Goal: Information Seeking & Learning: Find contact information

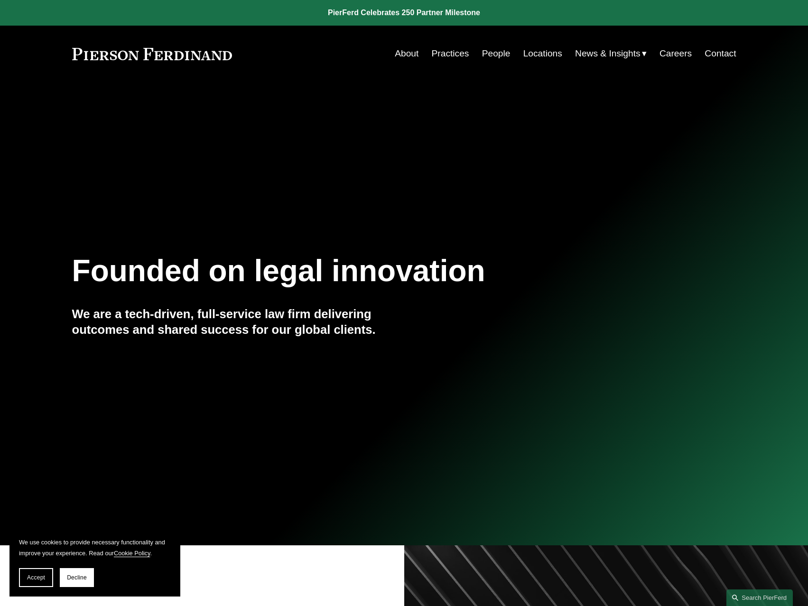
click at [490, 51] on link "People" at bounding box center [496, 54] width 28 height 18
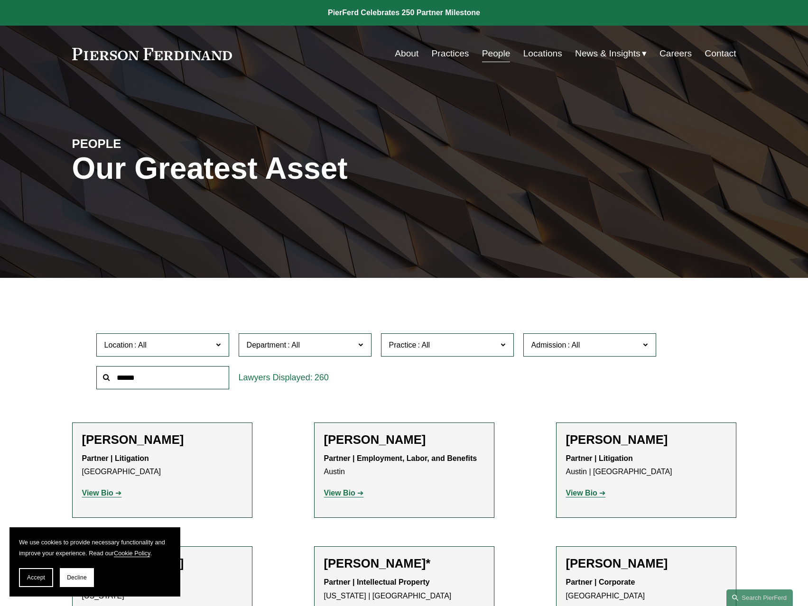
click at [200, 379] on input "text" at bounding box center [162, 377] width 133 height 23
type input "********"
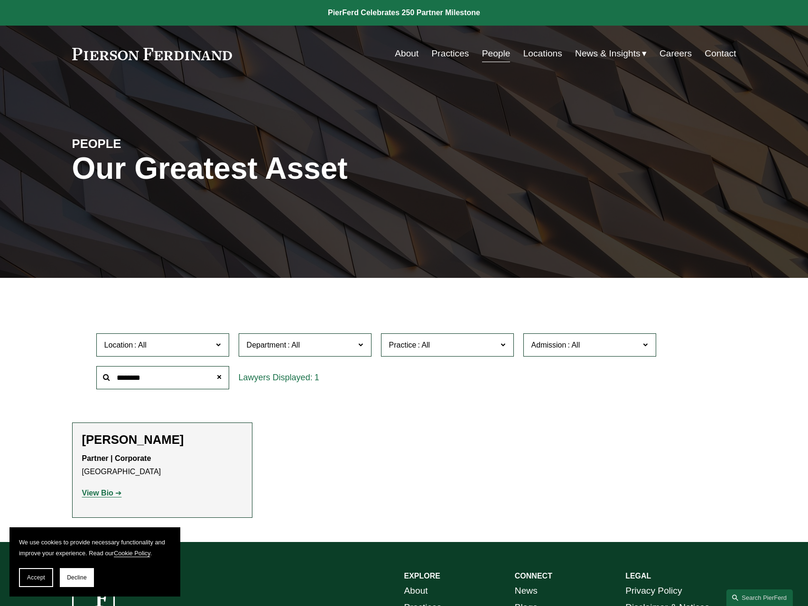
click at [98, 496] on strong "View Bio" at bounding box center [97, 493] width 31 height 8
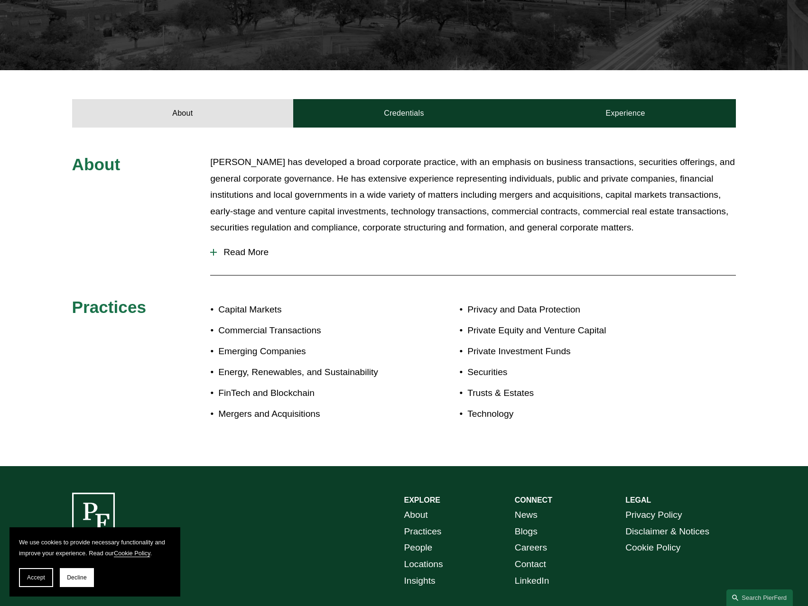
scroll to position [65, 0]
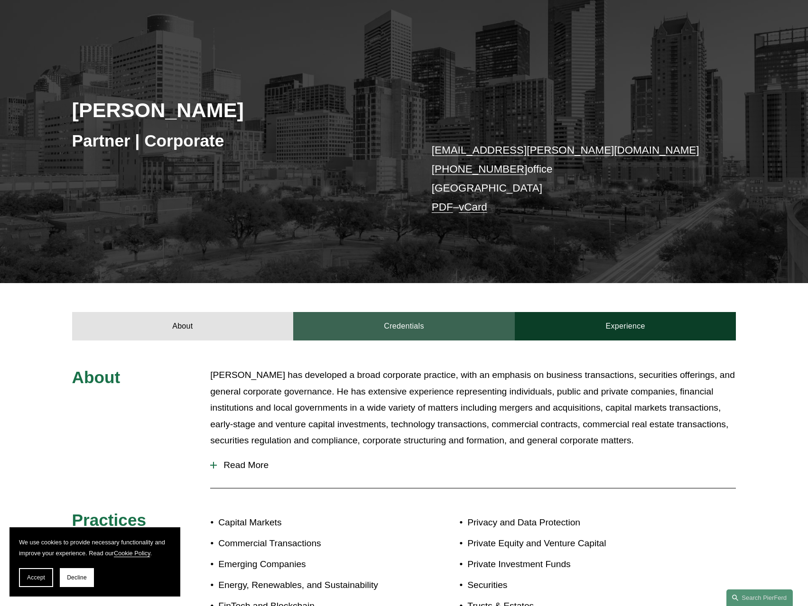
click at [453, 333] on link "Credentials" at bounding box center [404, 326] width 222 height 28
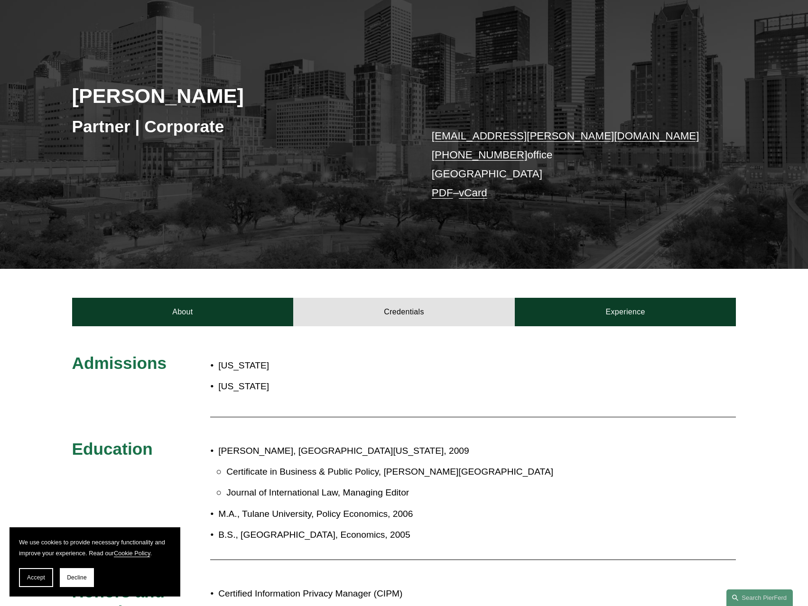
scroll to position [18, 0]
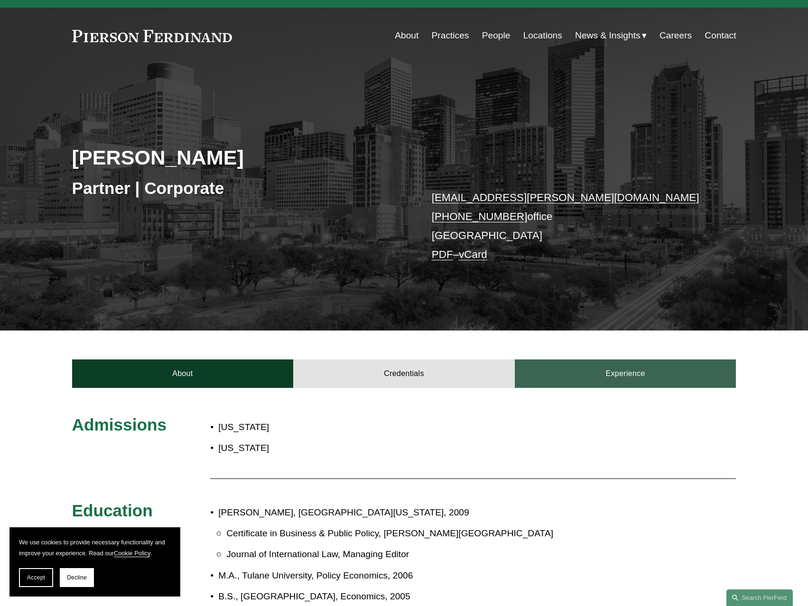
click at [600, 378] on link "Experience" at bounding box center [626, 374] width 222 height 28
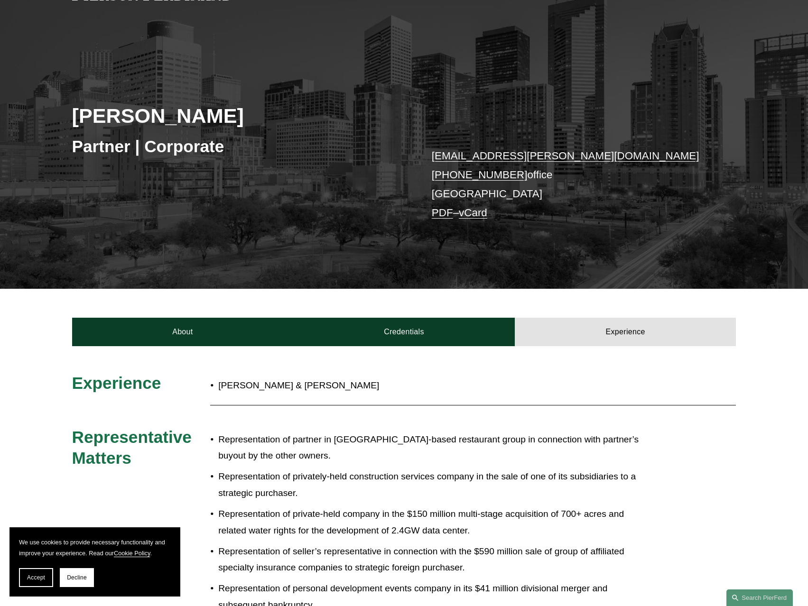
scroll to position [0, 0]
